Goal: Navigation & Orientation: Find specific page/section

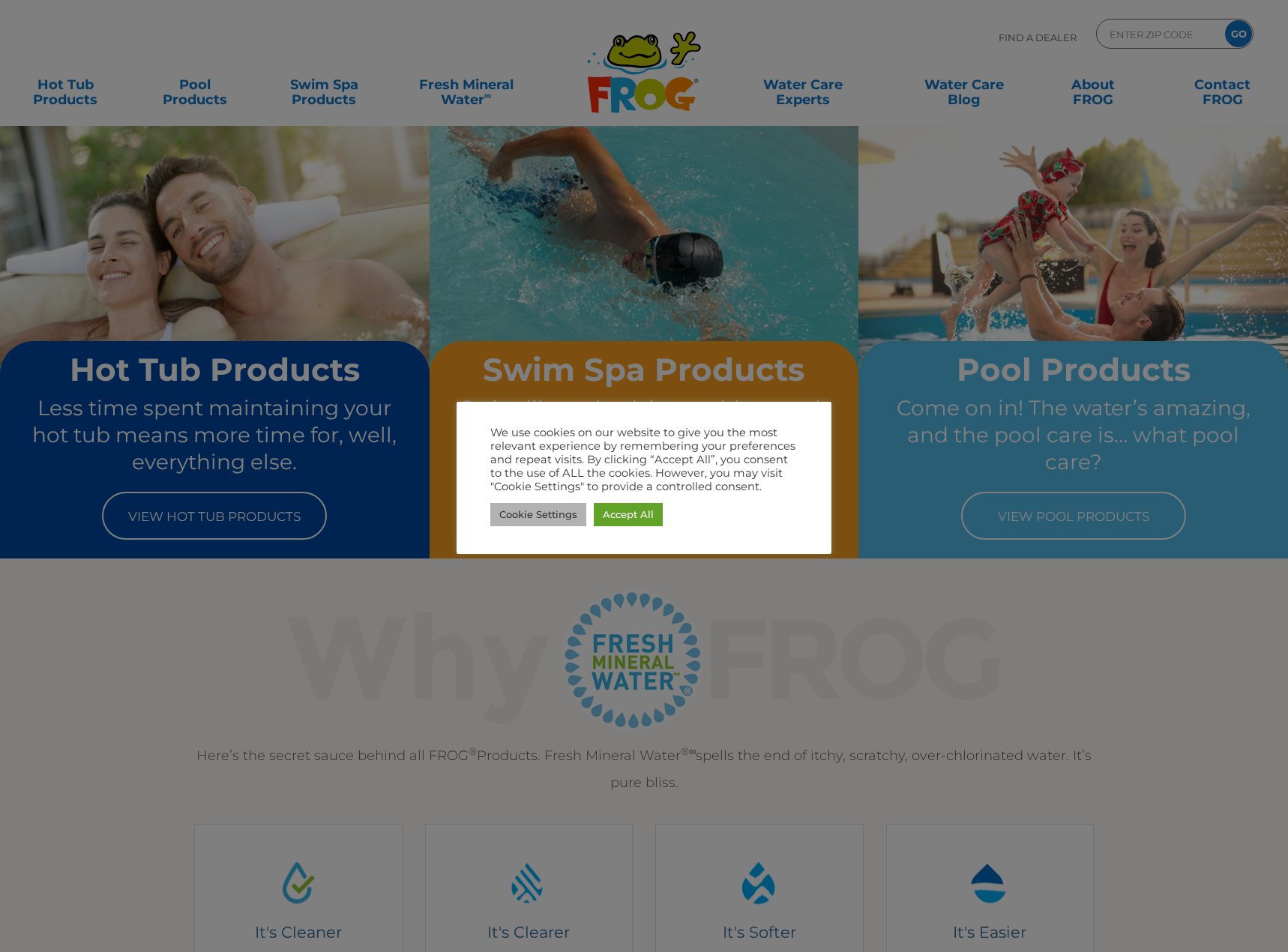
click at [551, 517] on link "Cookie Settings" at bounding box center [539, 515] width 96 height 23
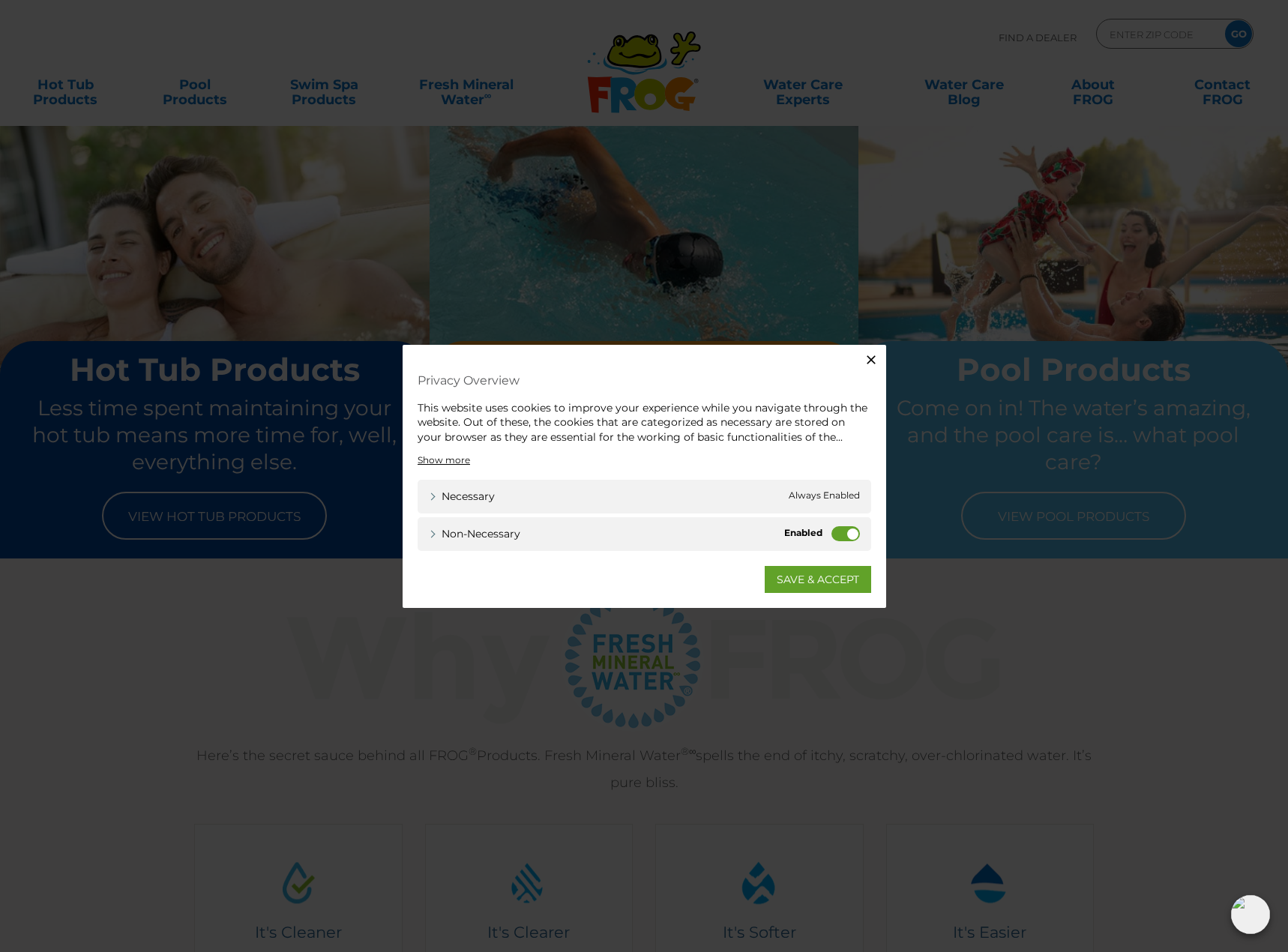
click at [850, 530] on label "Non-necessary" at bounding box center [846, 534] width 28 height 15
click at [0, 0] on input "Non-necessary" at bounding box center [0, 0] width 0 height 0
click at [822, 581] on link "SAVE & ACCEPT" at bounding box center [817, 579] width 106 height 27
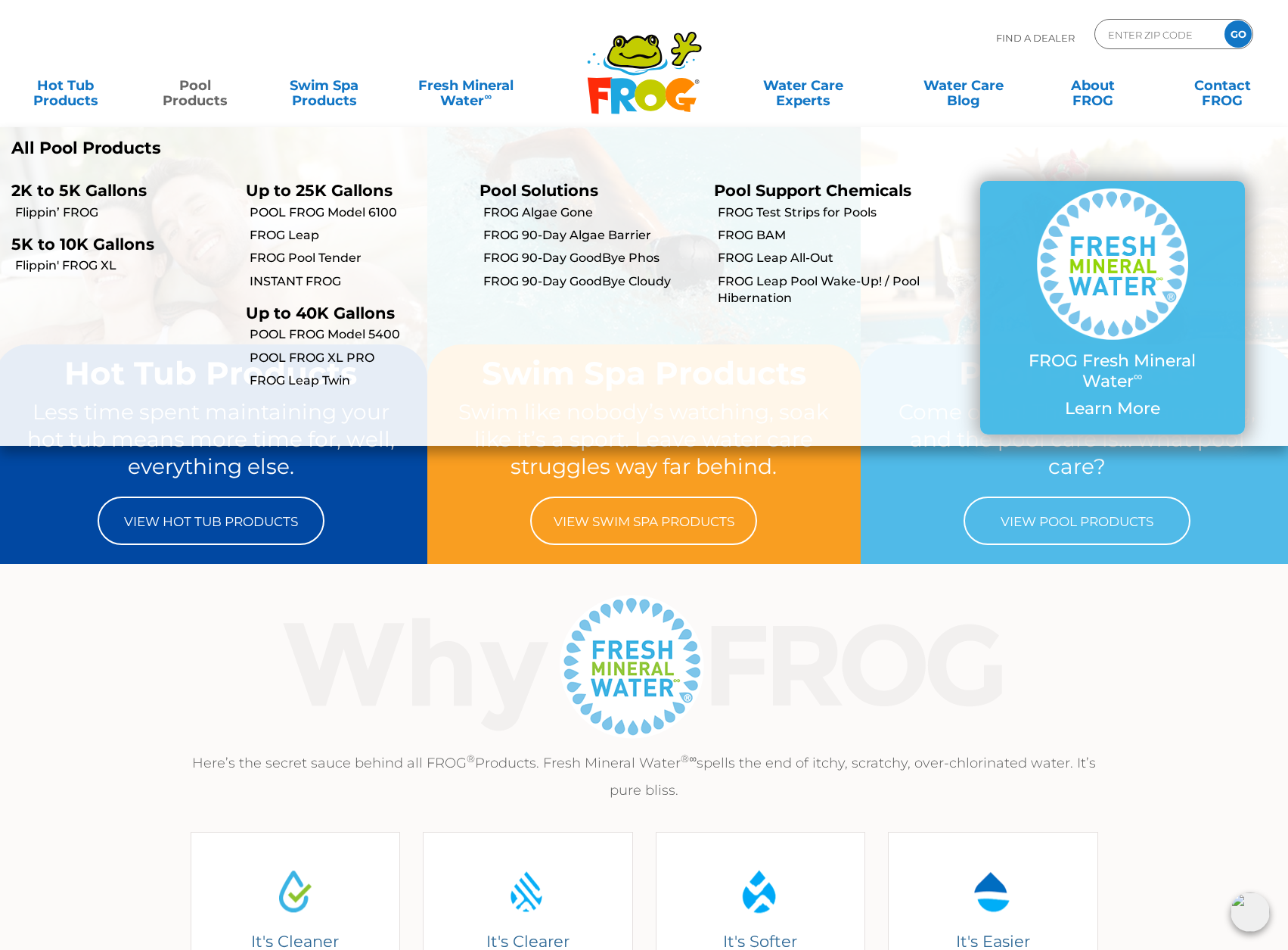
click at [214, 96] on link "Pool Products" at bounding box center [195, 85] width 100 height 30
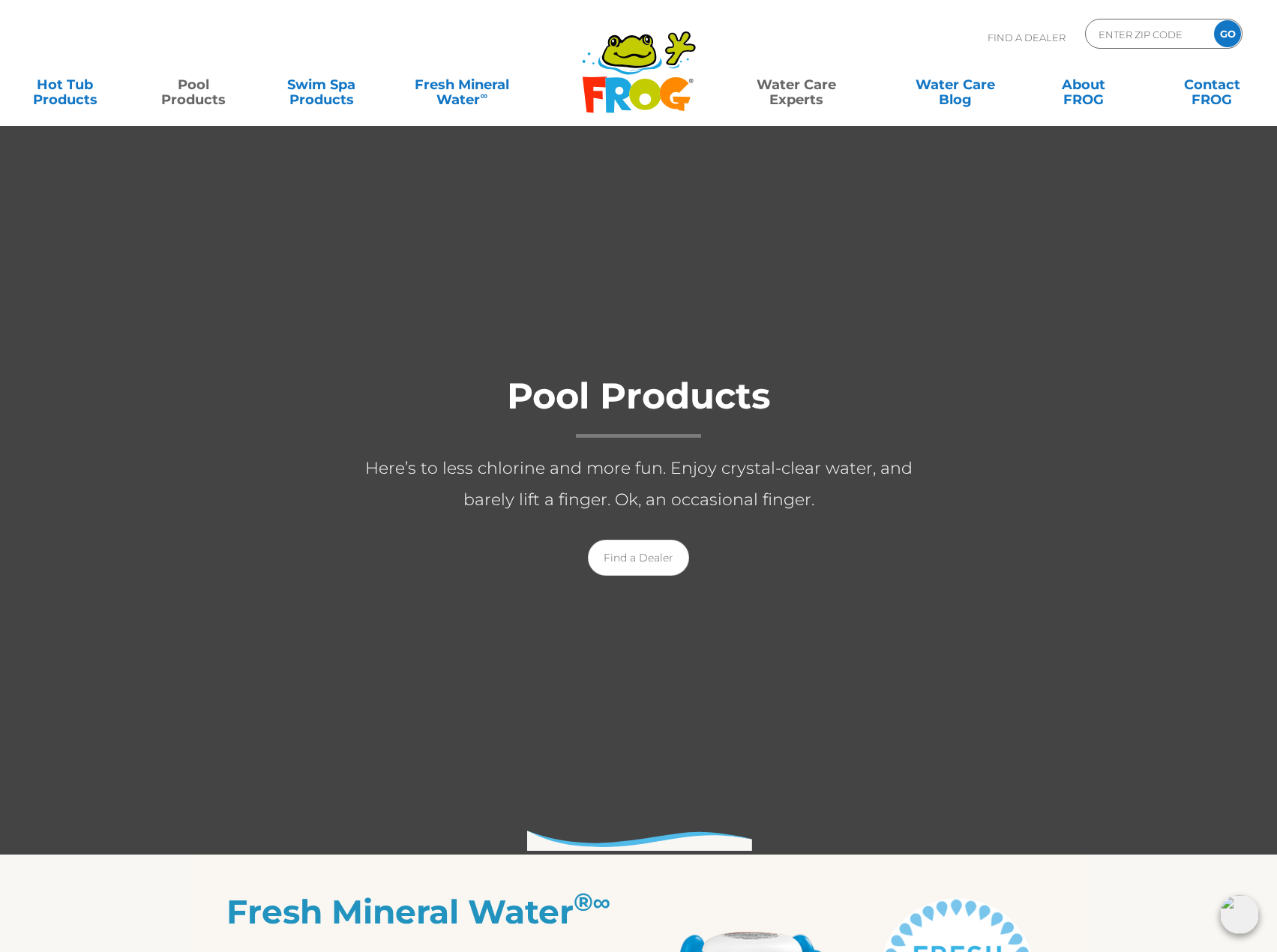
click at [802, 95] on link "Water Care Experts" at bounding box center [796, 85] width 162 height 30
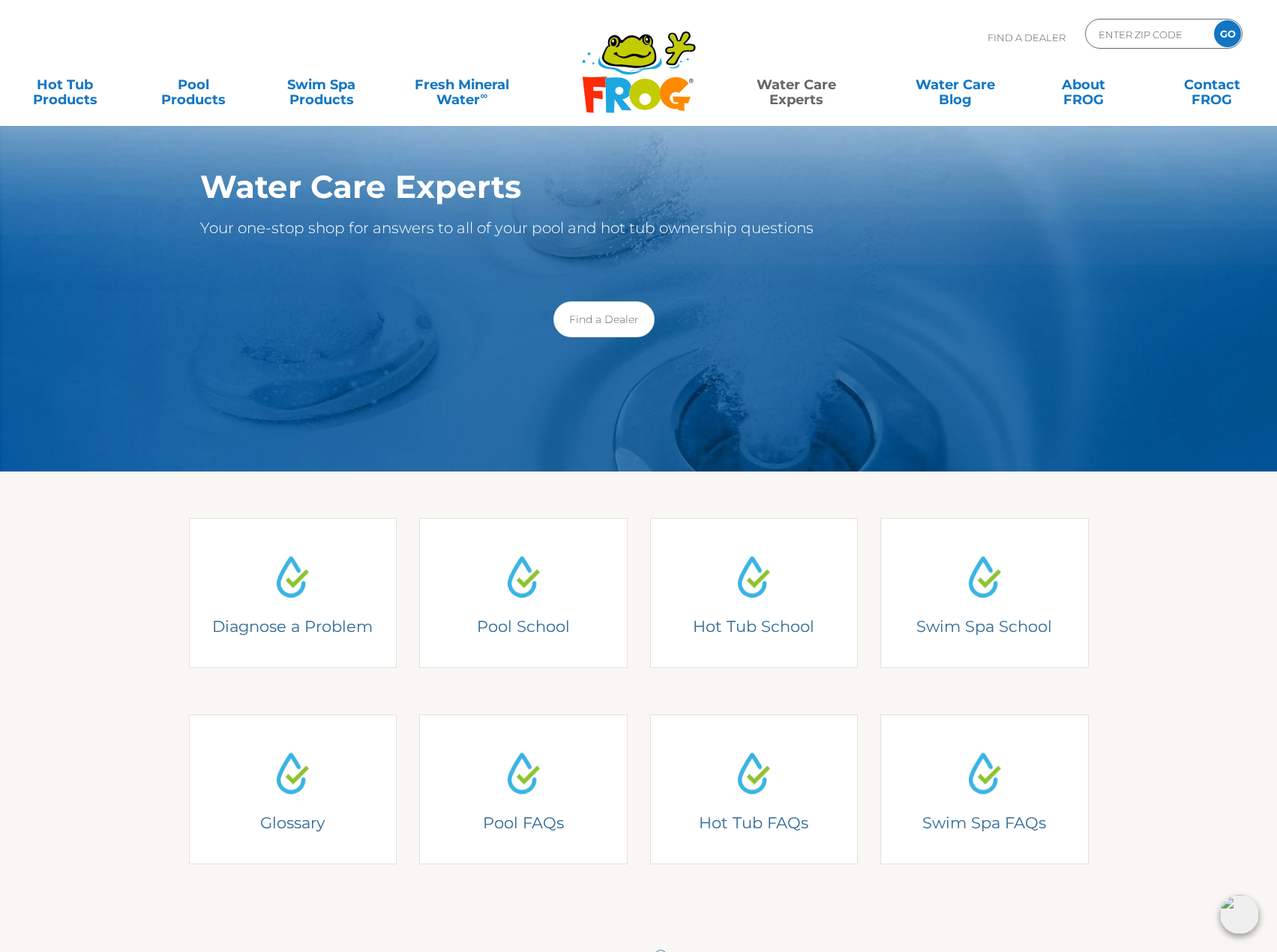
click at [105, 251] on section "Water Care Experts Your one-stop shop for answers to all of your pool and hot t…" at bounding box center [638, 236] width 1277 height 471
click at [76, 191] on section "Water Care Experts Your one-stop shop for answers to all of your pool and hot t…" at bounding box center [638, 236] width 1277 height 471
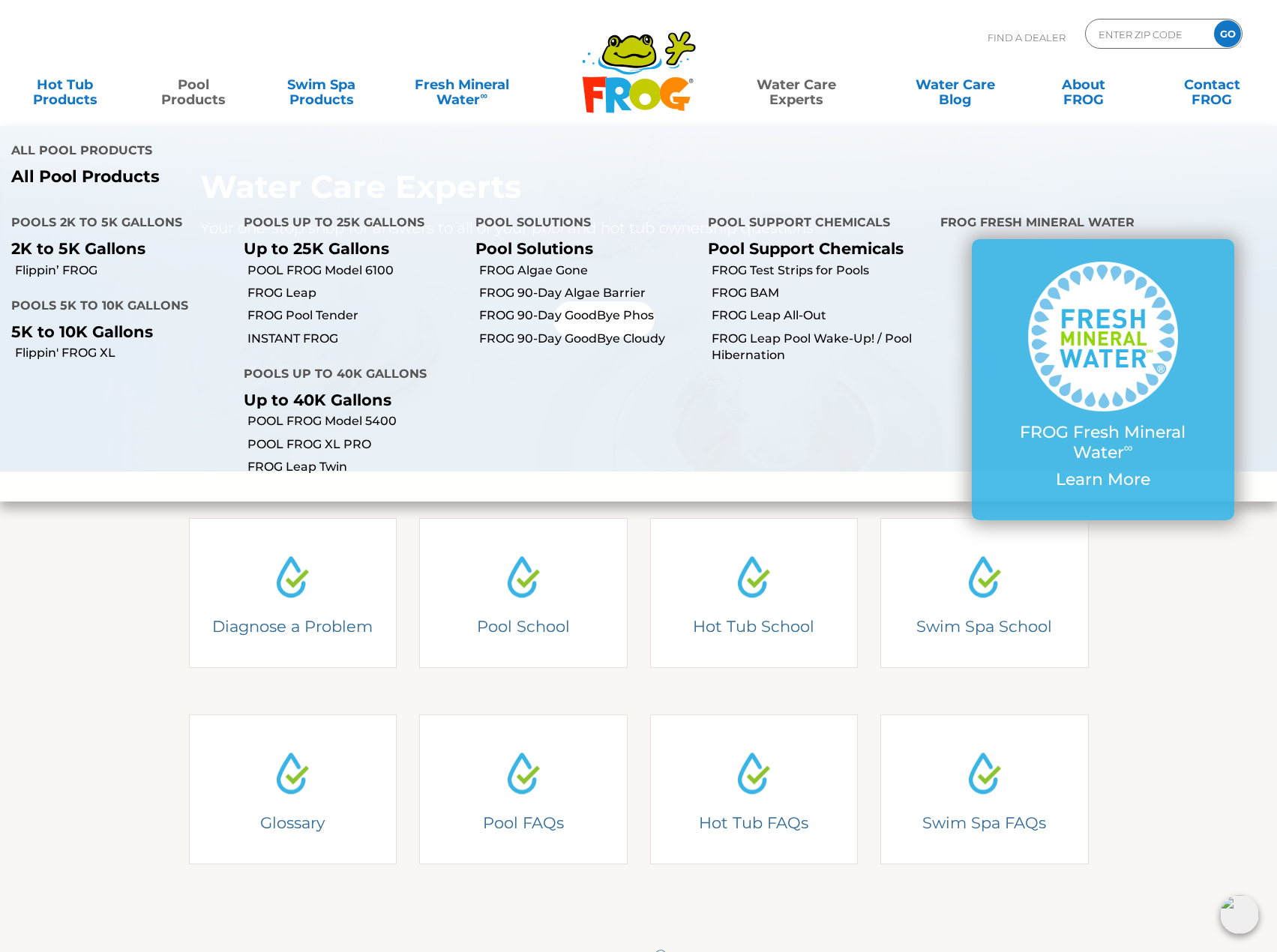
click at [183, 95] on link "Pool Products" at bounding box center [193, 85] width 100 height 30
